Goal: Task Accomplishment & Management: Use online tool/utility

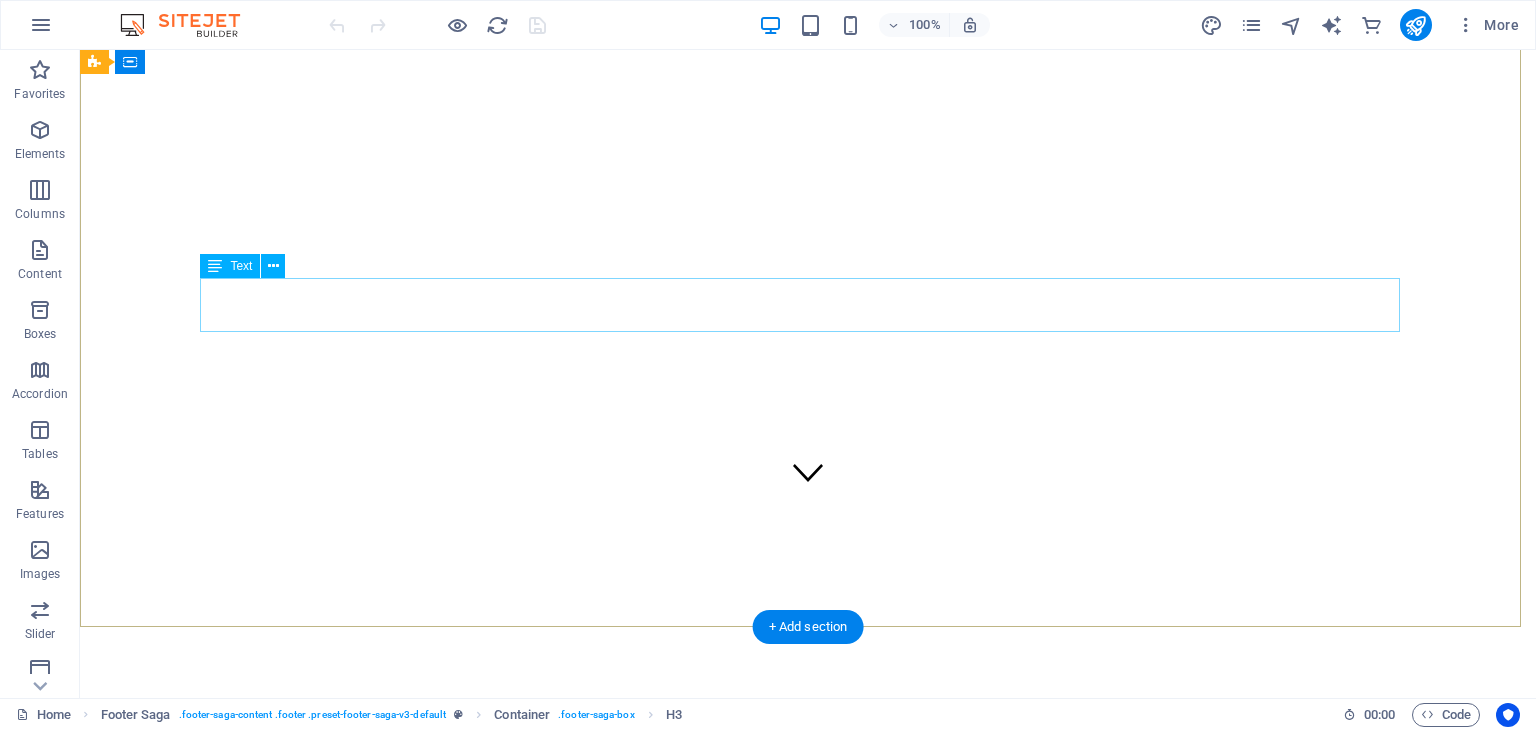
scroll to position [157, 0]
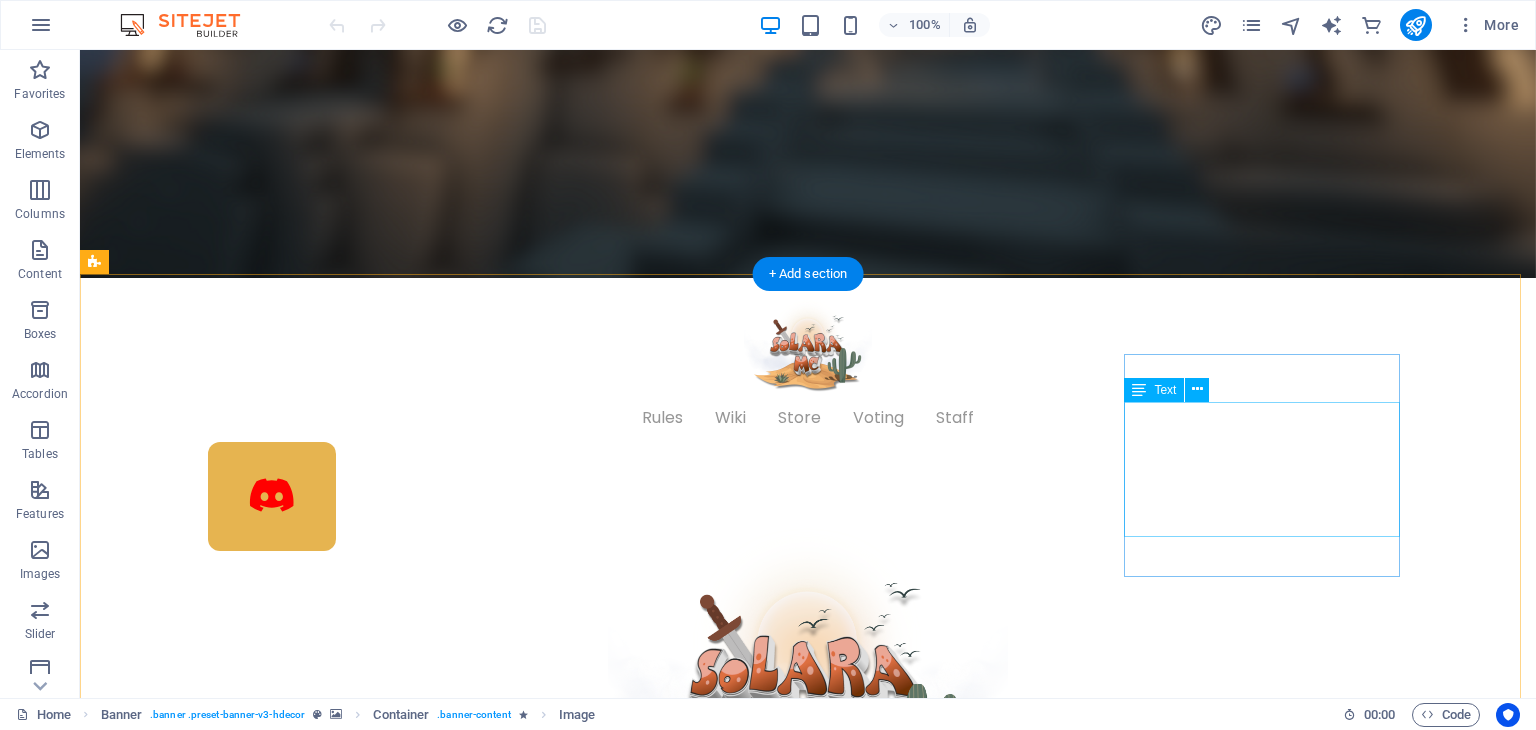
scroll to position [657, 0]
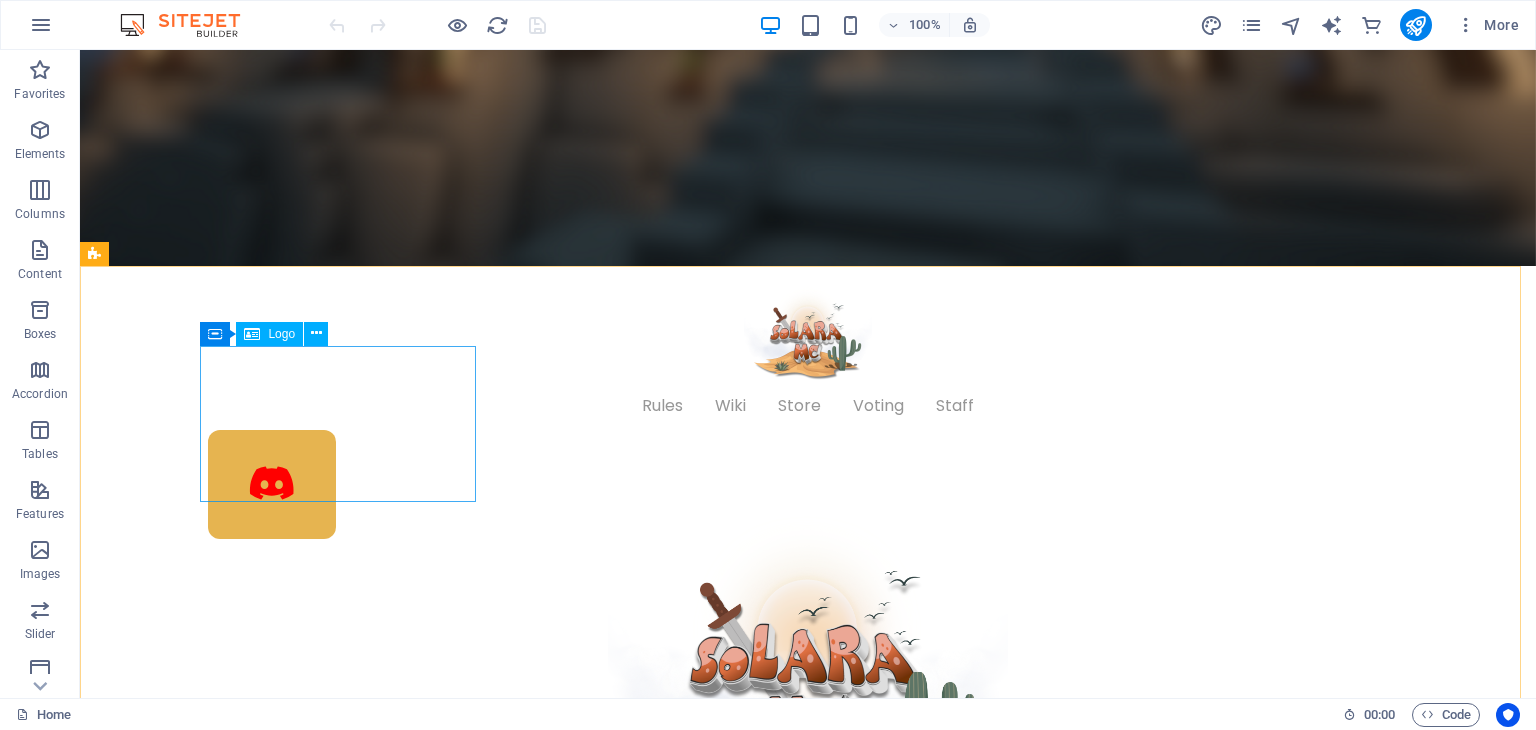
click at [251, 338] on icon at bounding box center [252, 334] width 16 height 24
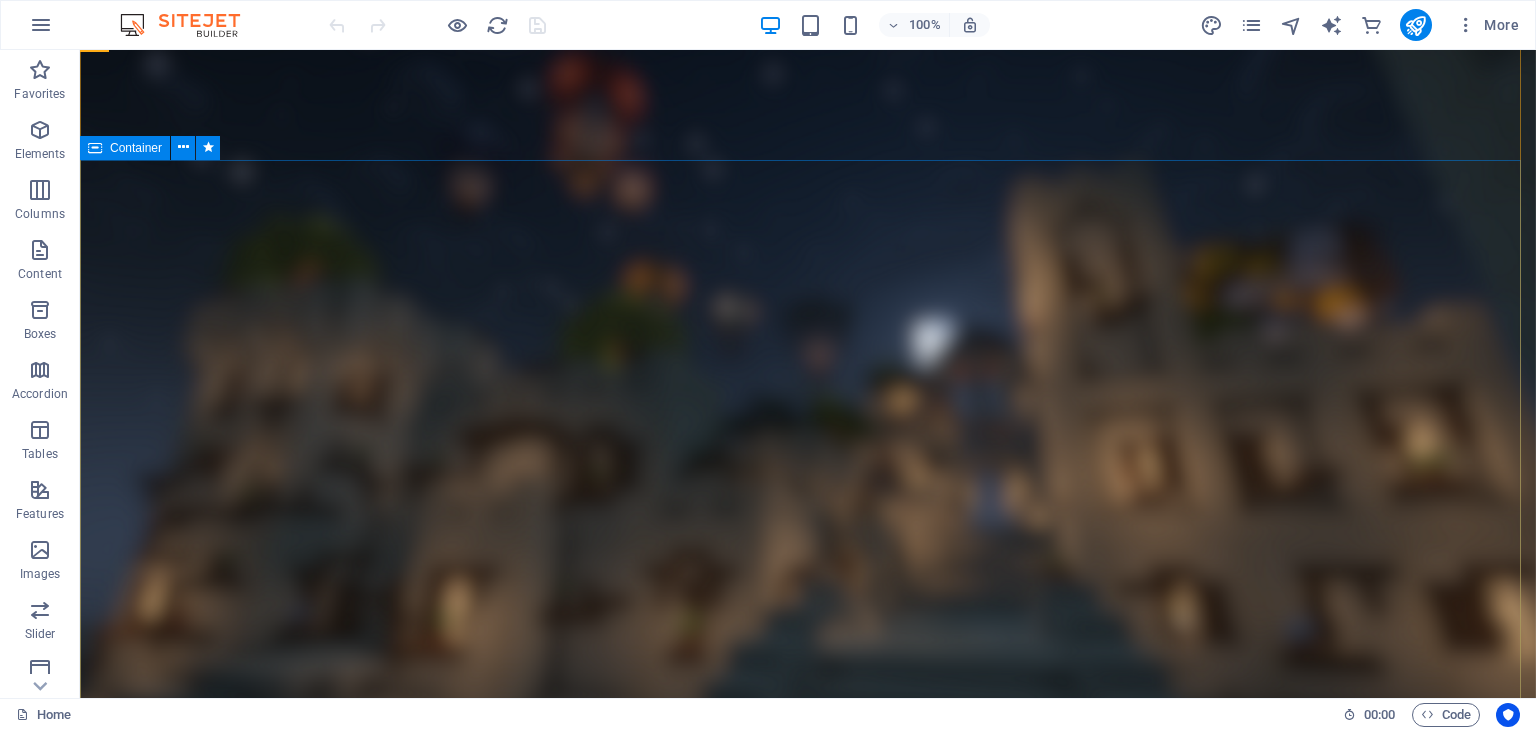
scroll to position [100, 0]
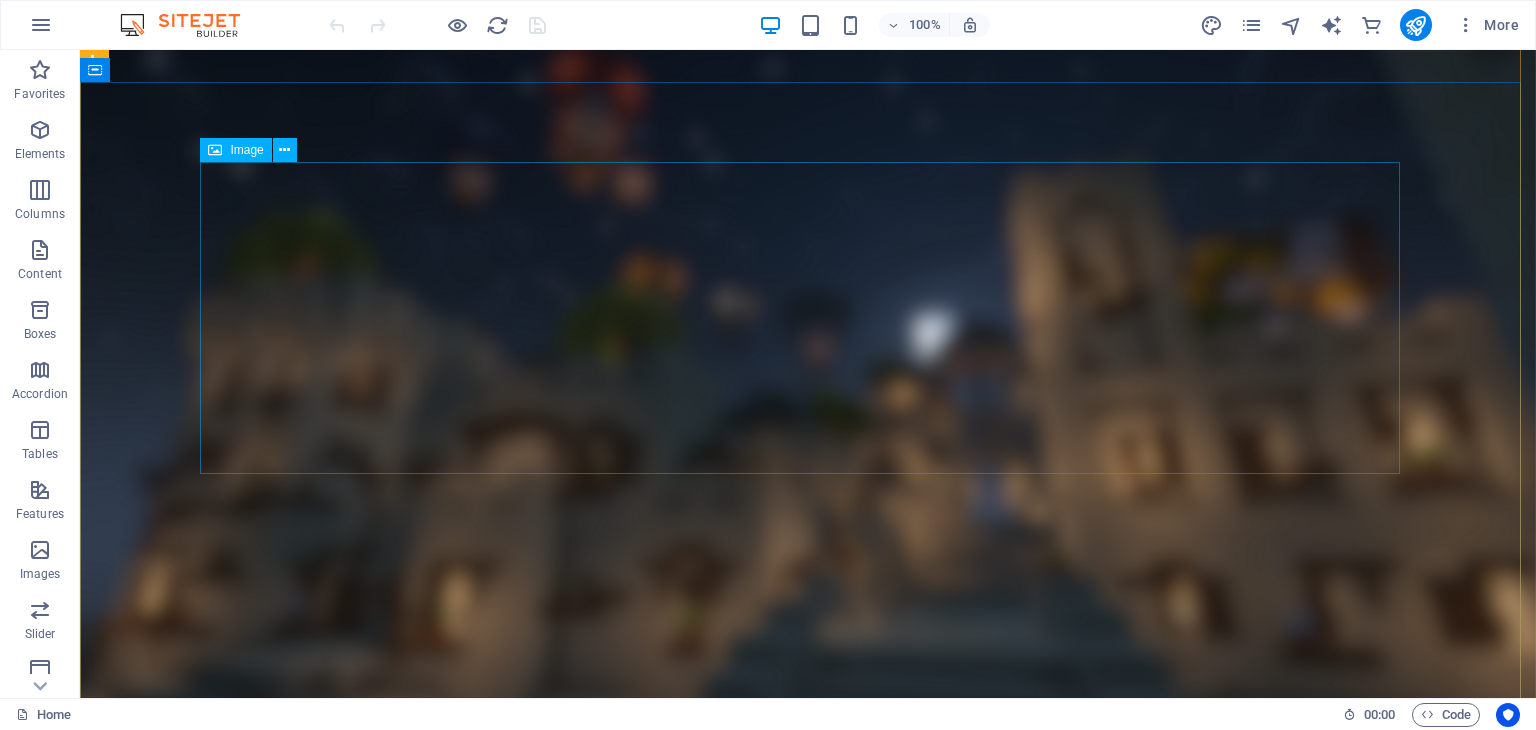
select select "rem"
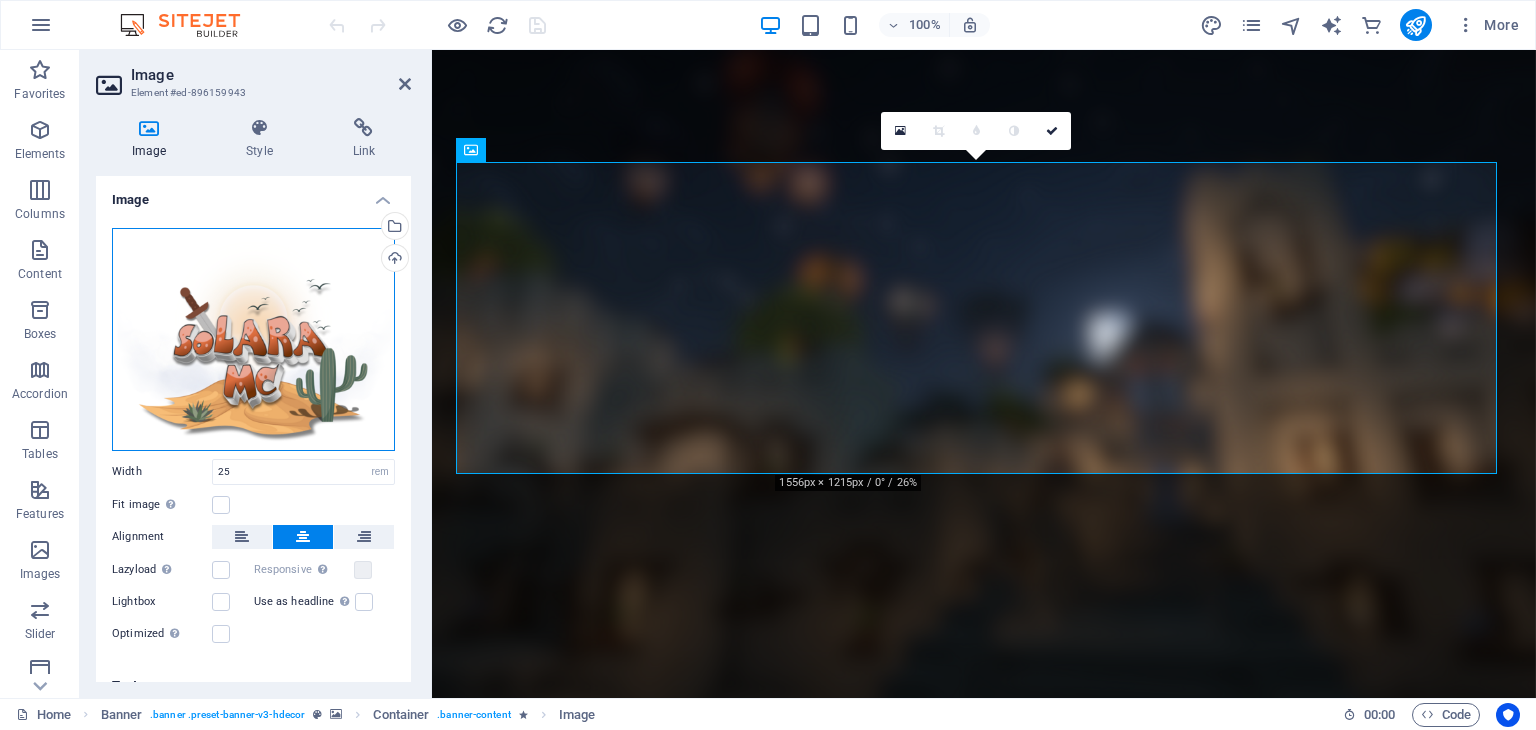
click at [222, 323] on div "Drag files here, click to choose files or select files from Files or our free s…" at bounding box center [253, 339] width 283 height 223
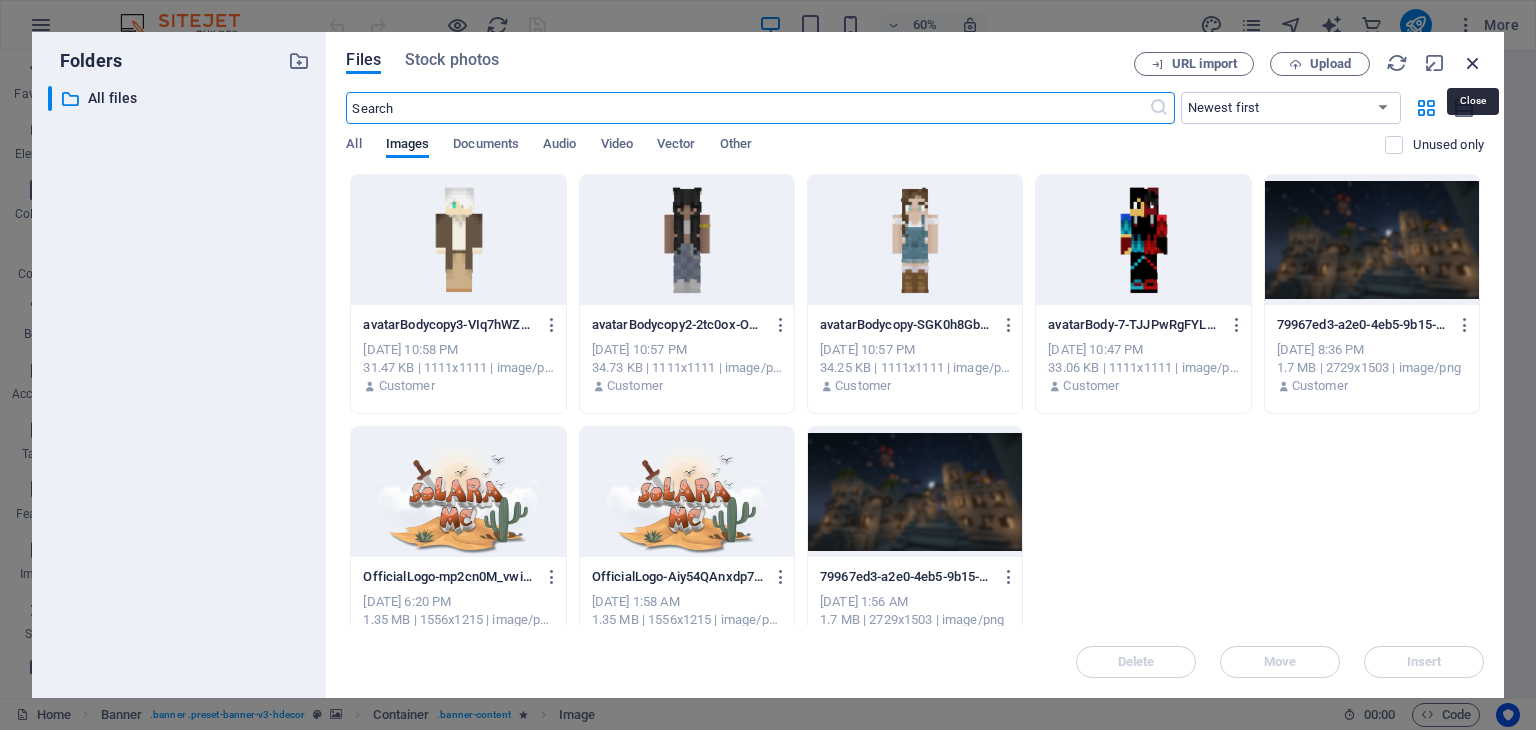
click at [1479, 63] on icon "button" at bounding box center [1473, 63] width 22 height 22
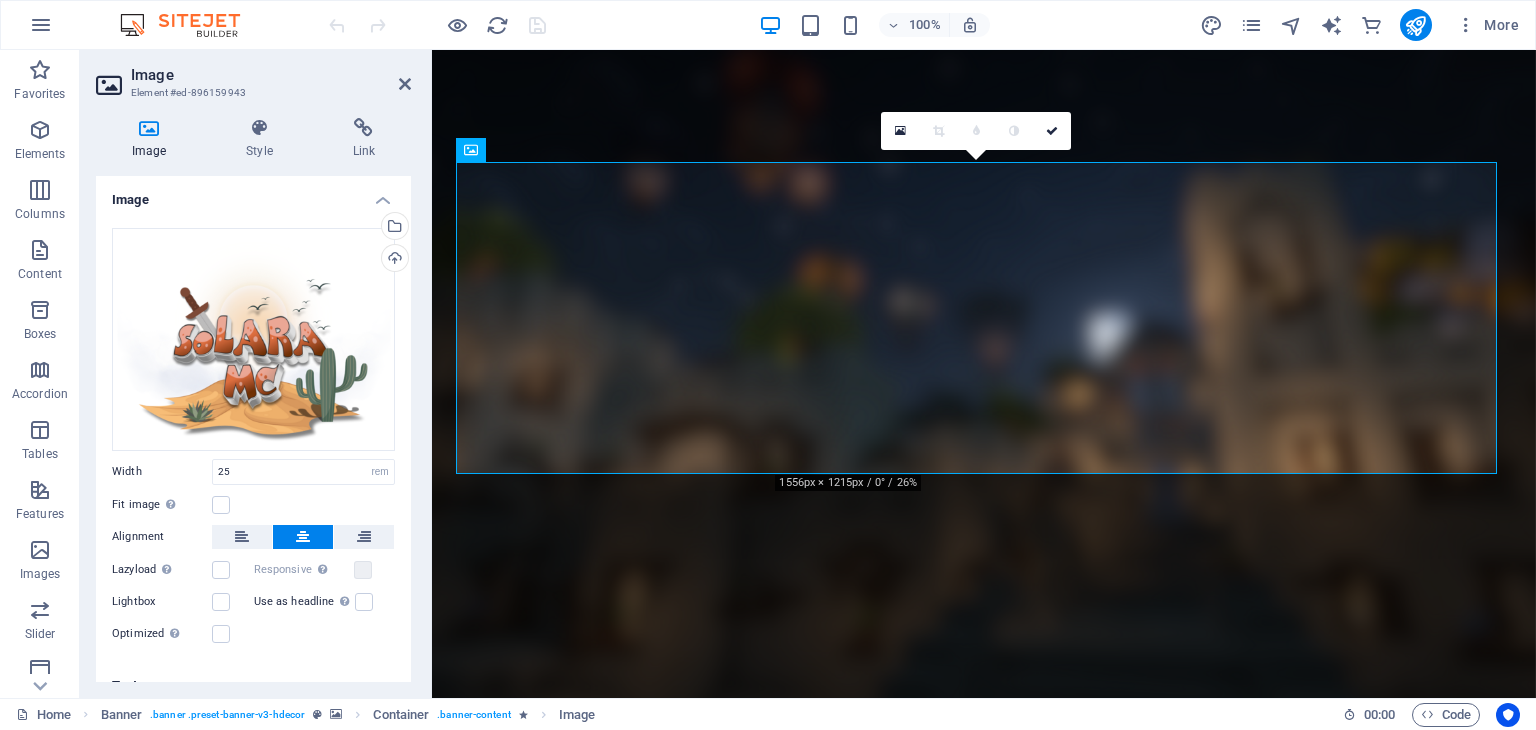
drag, startPoint x: 216, startPoint y: 328, endPoint x: 1069, endPoint y: 14, distance: 909.0
click at [1069, 14] on div "100% More" at bounding box center [926, 25] width 1202 height 32
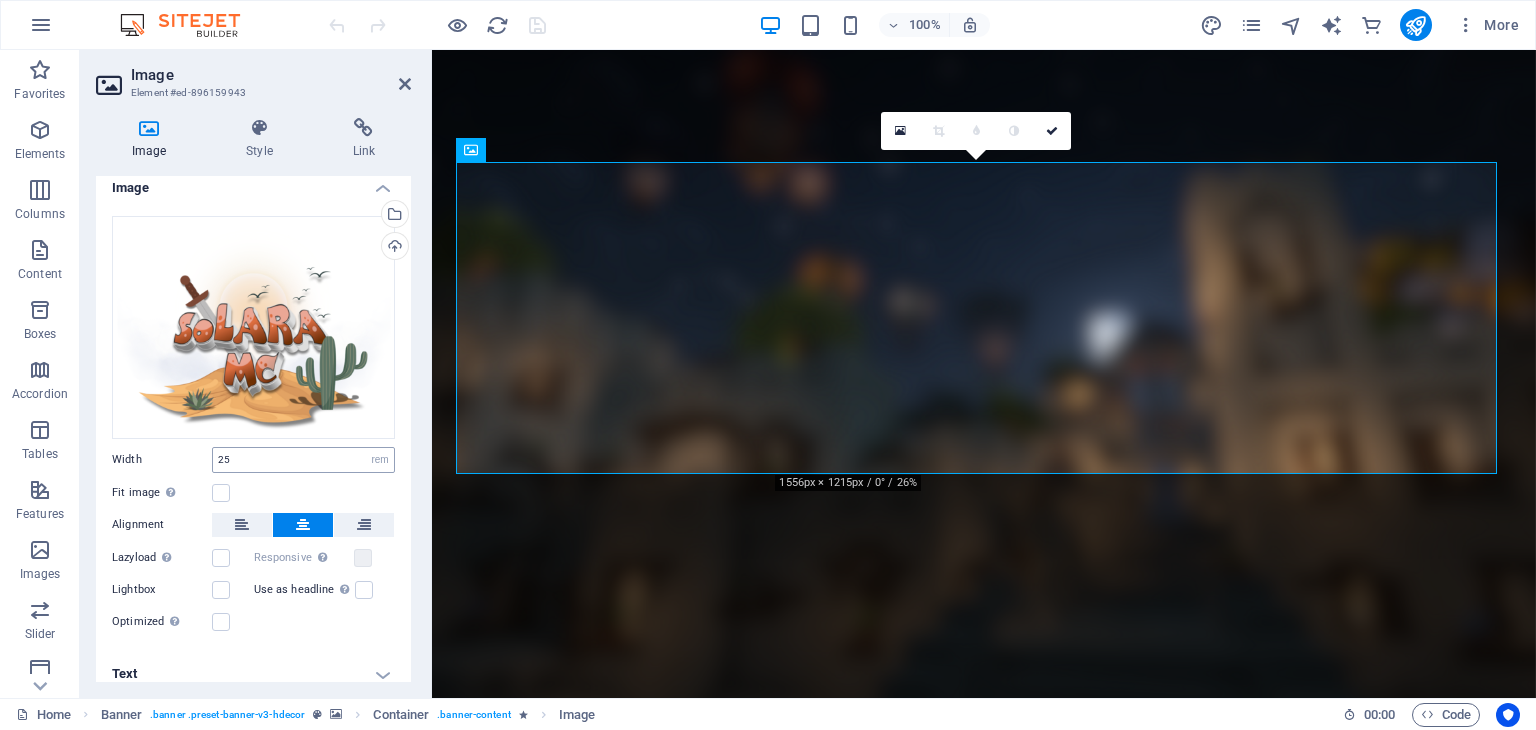
scroll to position [0, 0]
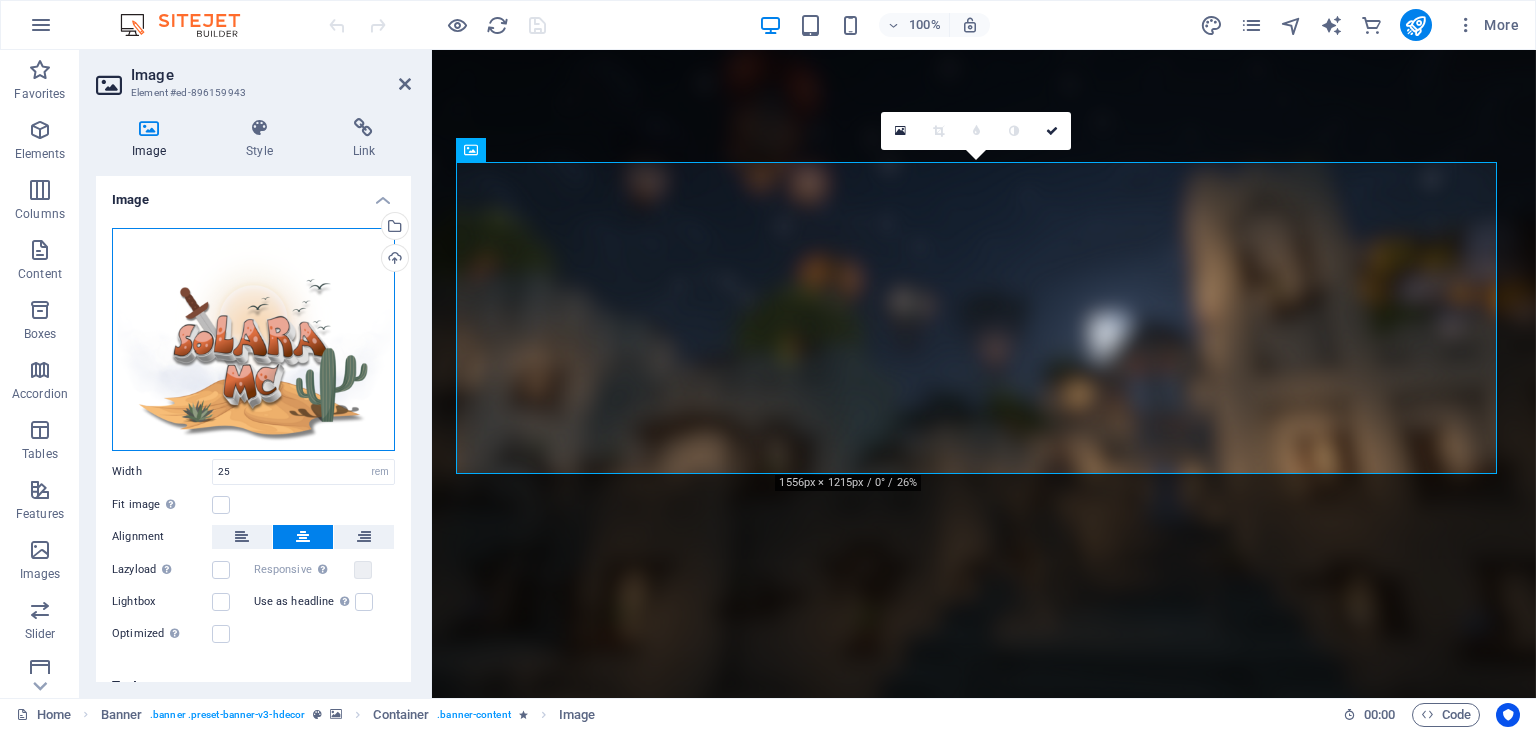
click at [236, 321] on div "Drag files here, click to choose files or select files from Files or our free s…" at bounding box center [253, 339] width 283 height 223
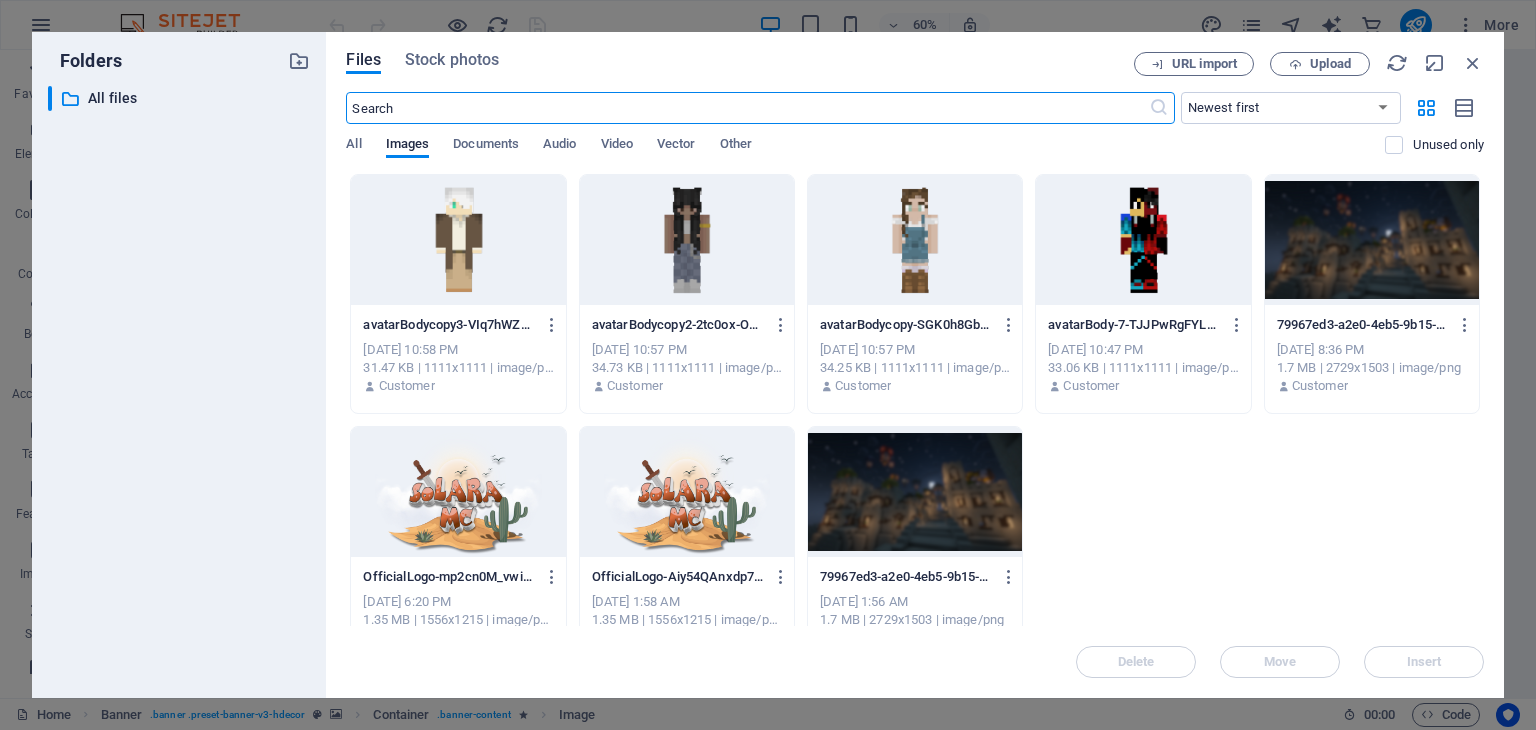
click at [472, 513] on div at bounding box center [458, 492] width 214 height 130
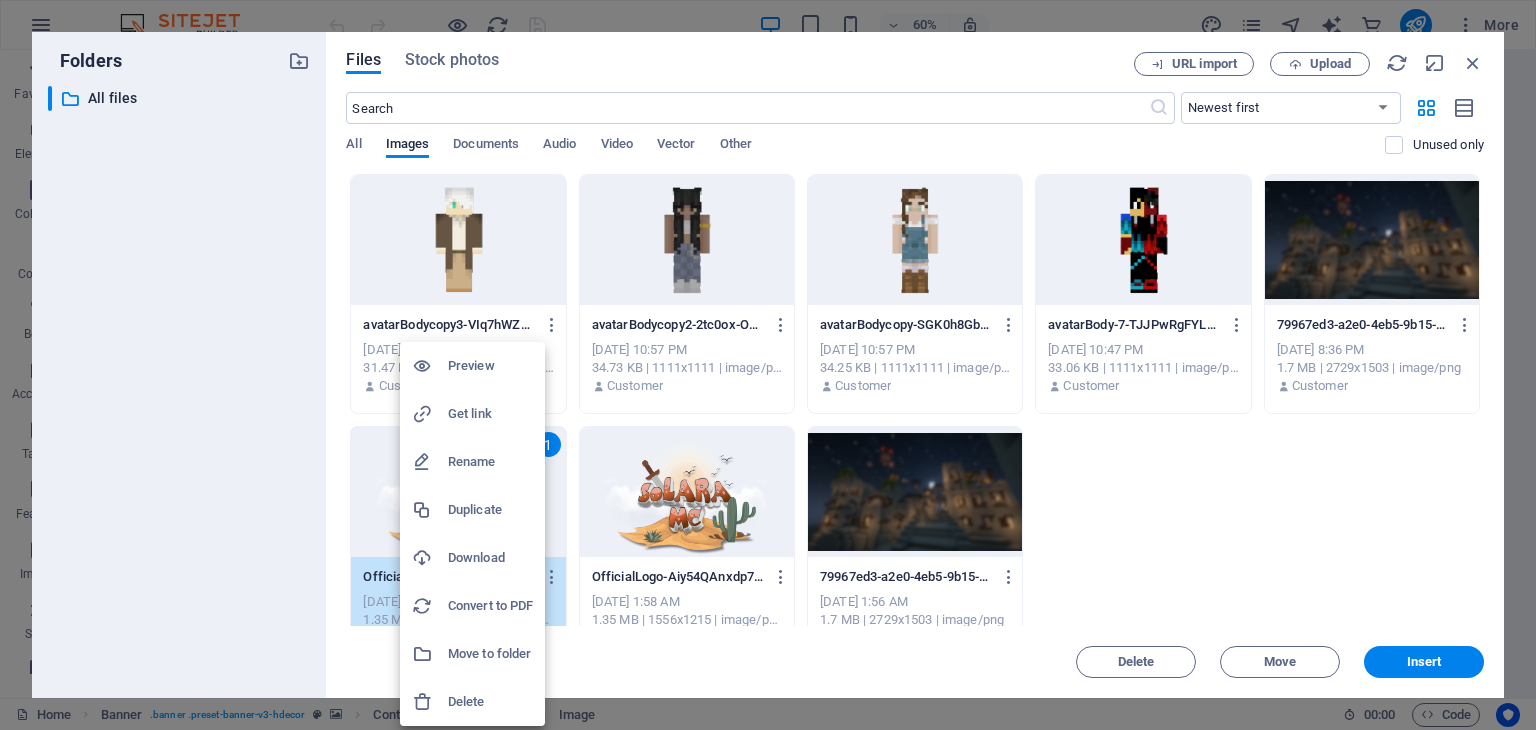
click at [471, 561] on h6 "Download" at bounding box center [490, 558] width 85 height 24
